Goal: Complete application form: Complete application form

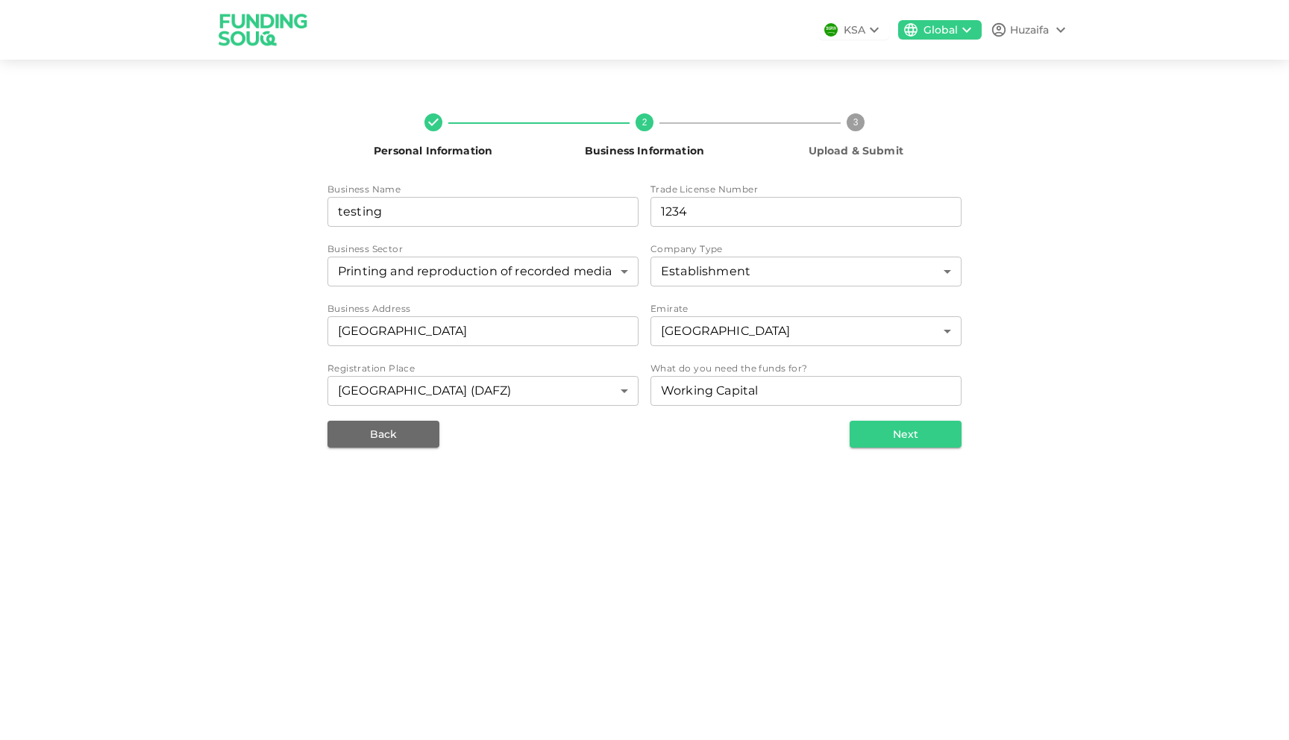
click at [891, 447] on div "Personal Information 2 Business Information 3 Upload & Submit Business Name bus…" at bounding box center [644, 275] width 1289 height 394
click at [901, 433] on button "Next" at bounding box center [906, 434] width 112 height 27
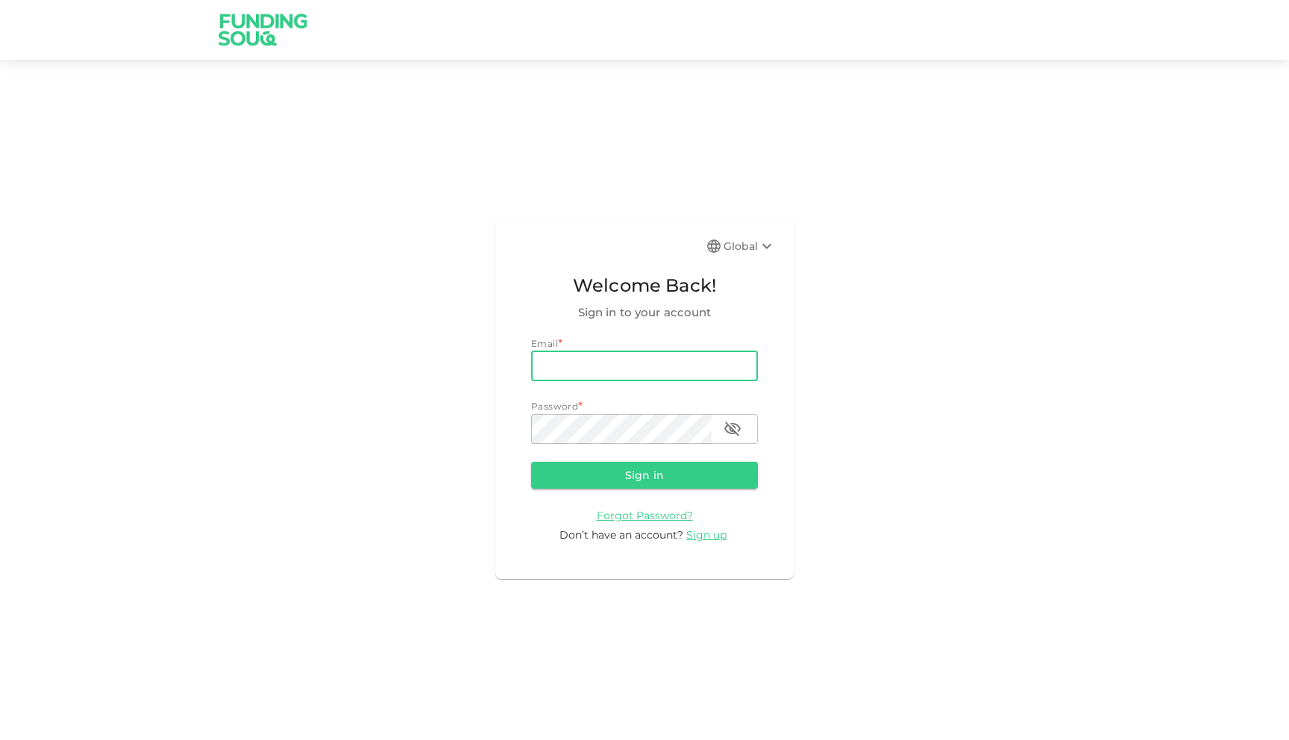
click at [598, 365] on input "email" at bounding box center [644, 366] width 227 height 30
type input "[EMAIL_ADDRESS][DOMAIN_NAME]"
click at [531, 462] on button "Sign in" at bounding box center [644, 475] width 227 height 27
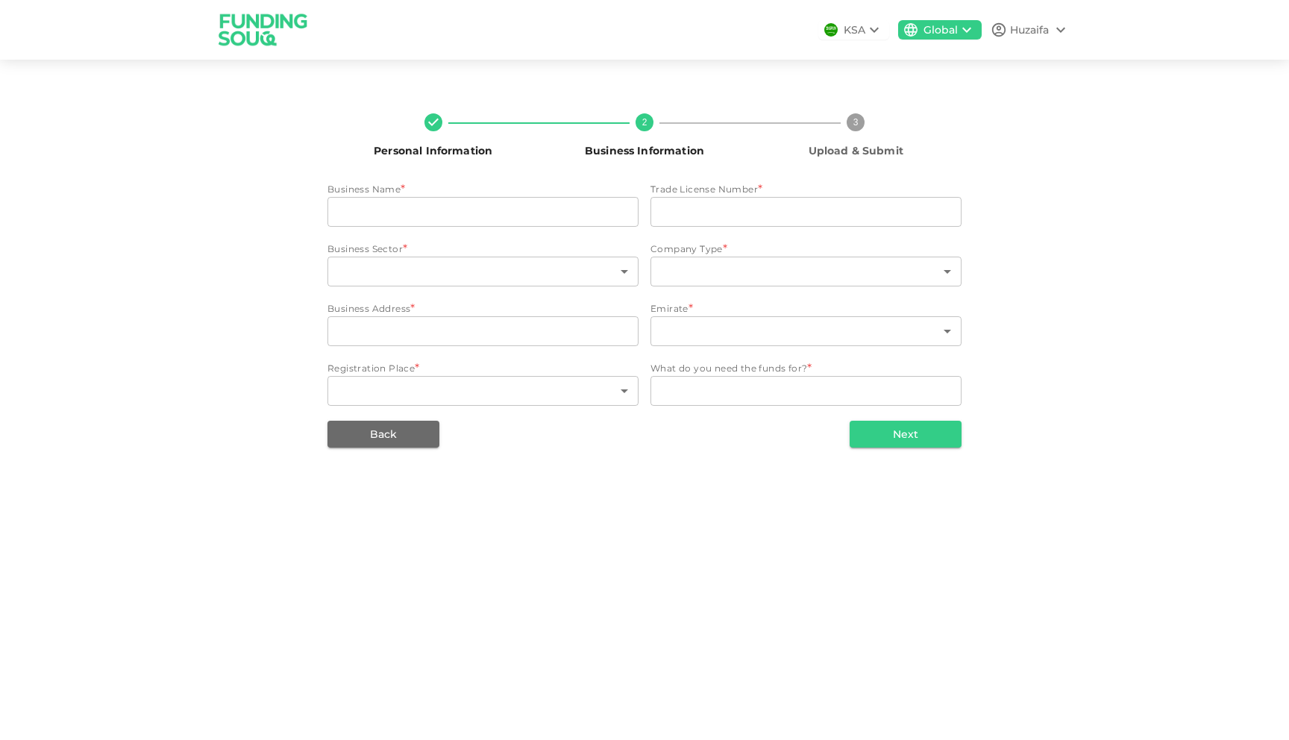
type input "testing"
type input "1234"
type input "19"
type input "11"
type input "[GEOGRAPHIC_DATA]"
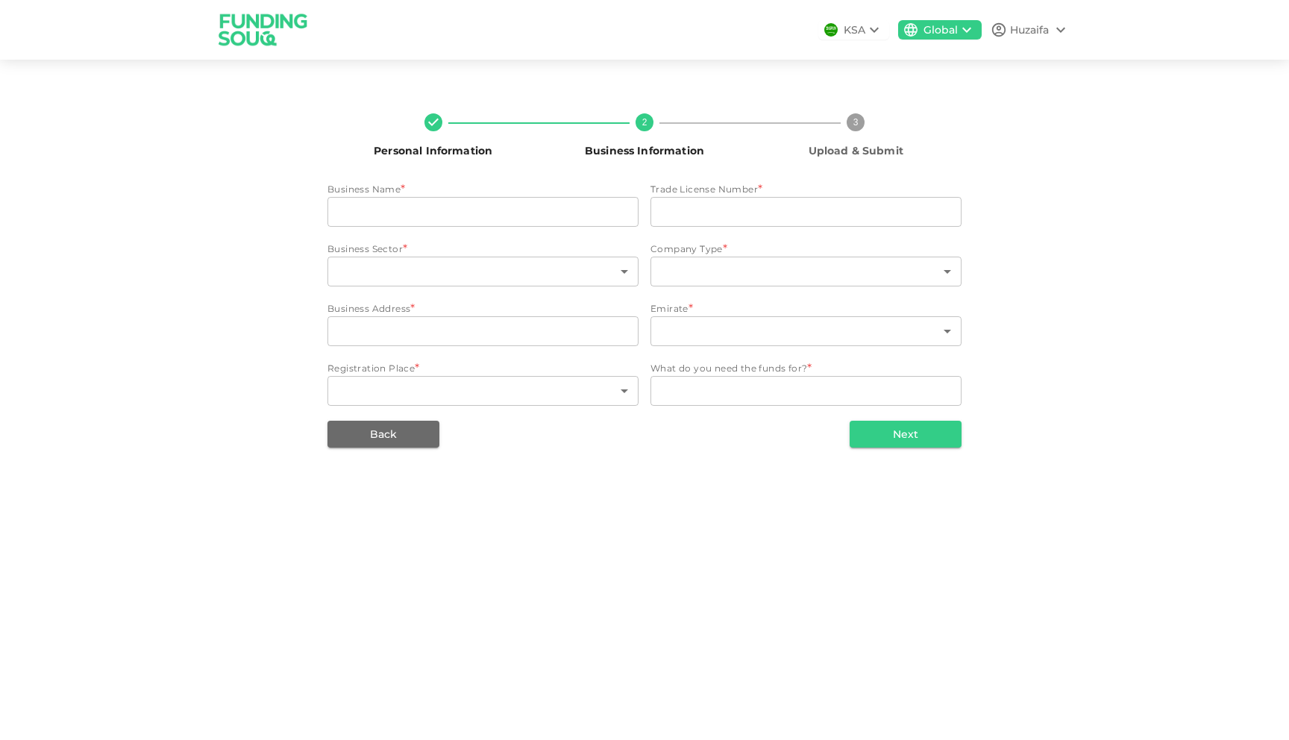
type input "3"
type input "18"
type textarea "Working Capital"
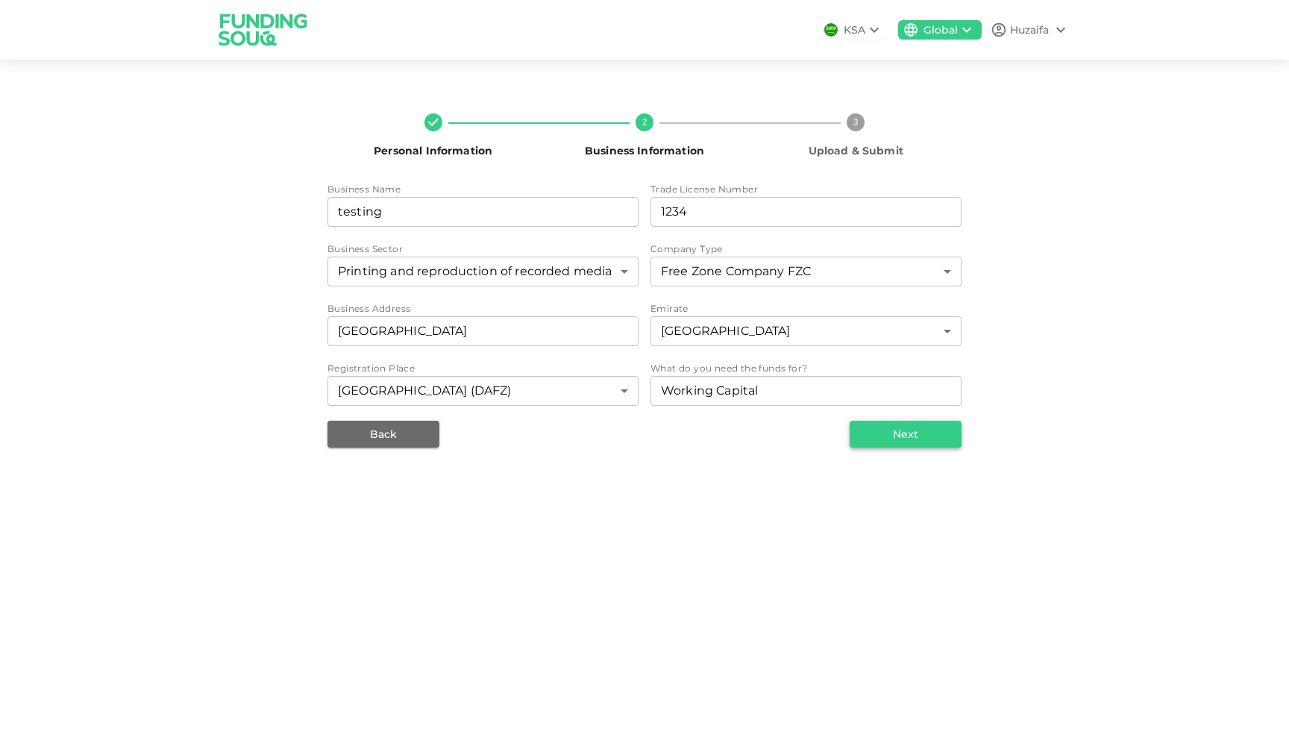
click at [894, 445] on button "Next" at bounding box center [906, 434] width 112 height 27
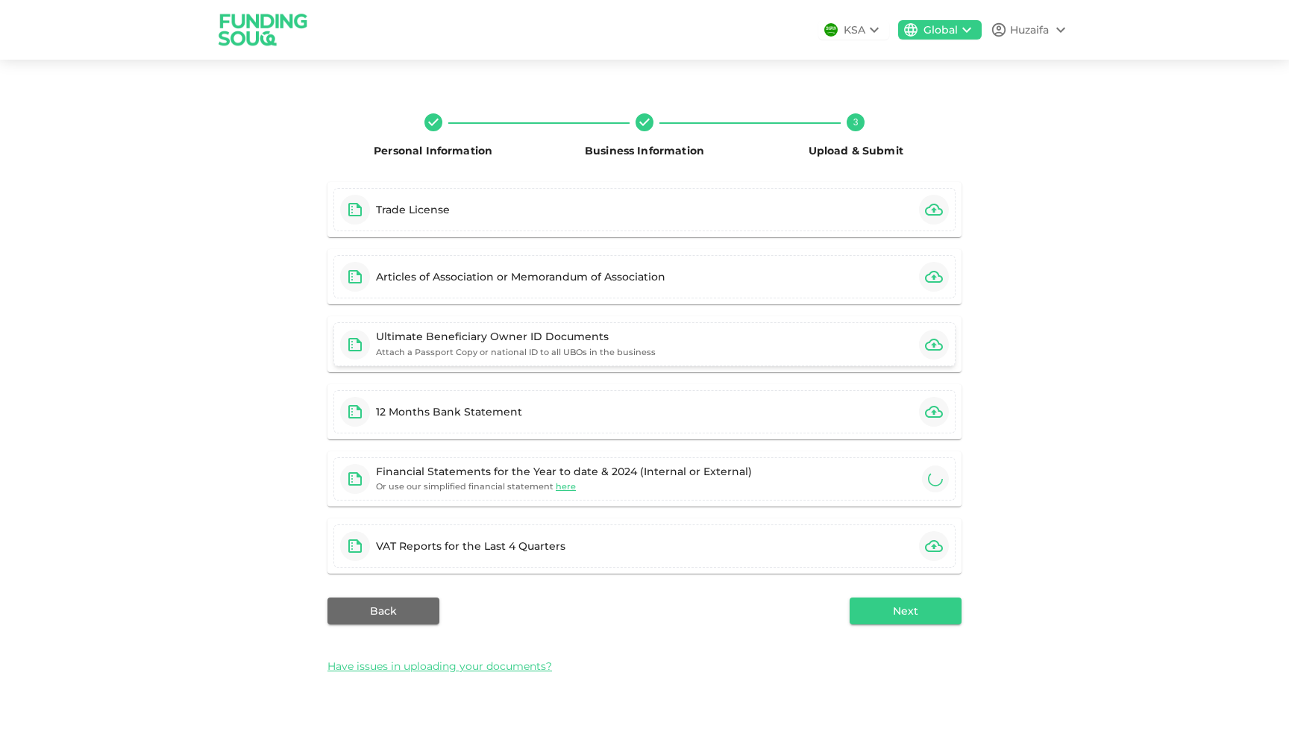
click at [533, 347] on small "Attach a Passport Copy or national ID to all UBOs in the business" at bounding box center [516, 352] width 280 height 10
